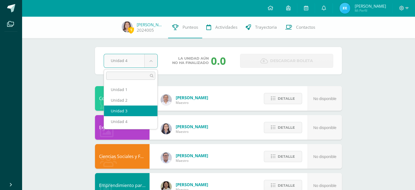
select select "Unidad 3"
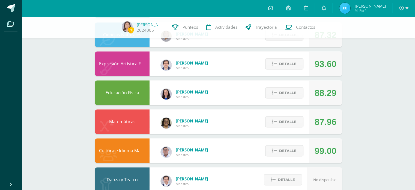
scroll to position [337, 0]
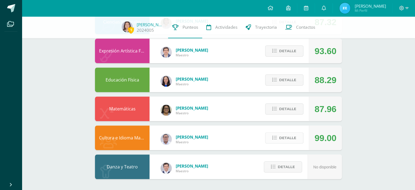
click at [289, 143] on button "Detalle" at bounding box center [284, 137] width 38 height 11
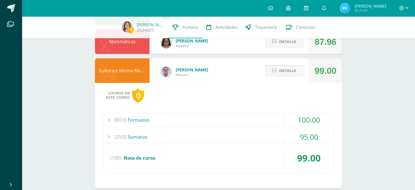
scroll to position [406, 0]
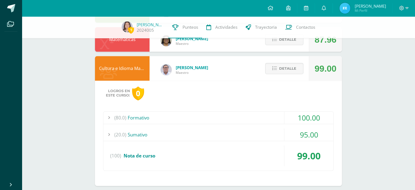
click at [320, 117] on div "100.00" at bounding box center [308, 117] width 49 height 12
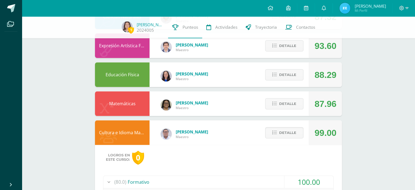
scroll to position [328, 0]
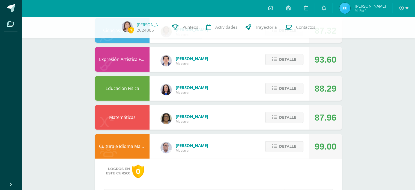
click at [298, 147] on button "Detalle" at bounding box center [284, 145] width 38 height 11
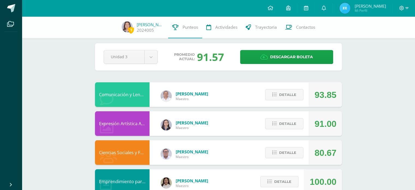
scroll to position [0, 0]
